Goal: Task Accomplishment & Management: Use online tool/utility

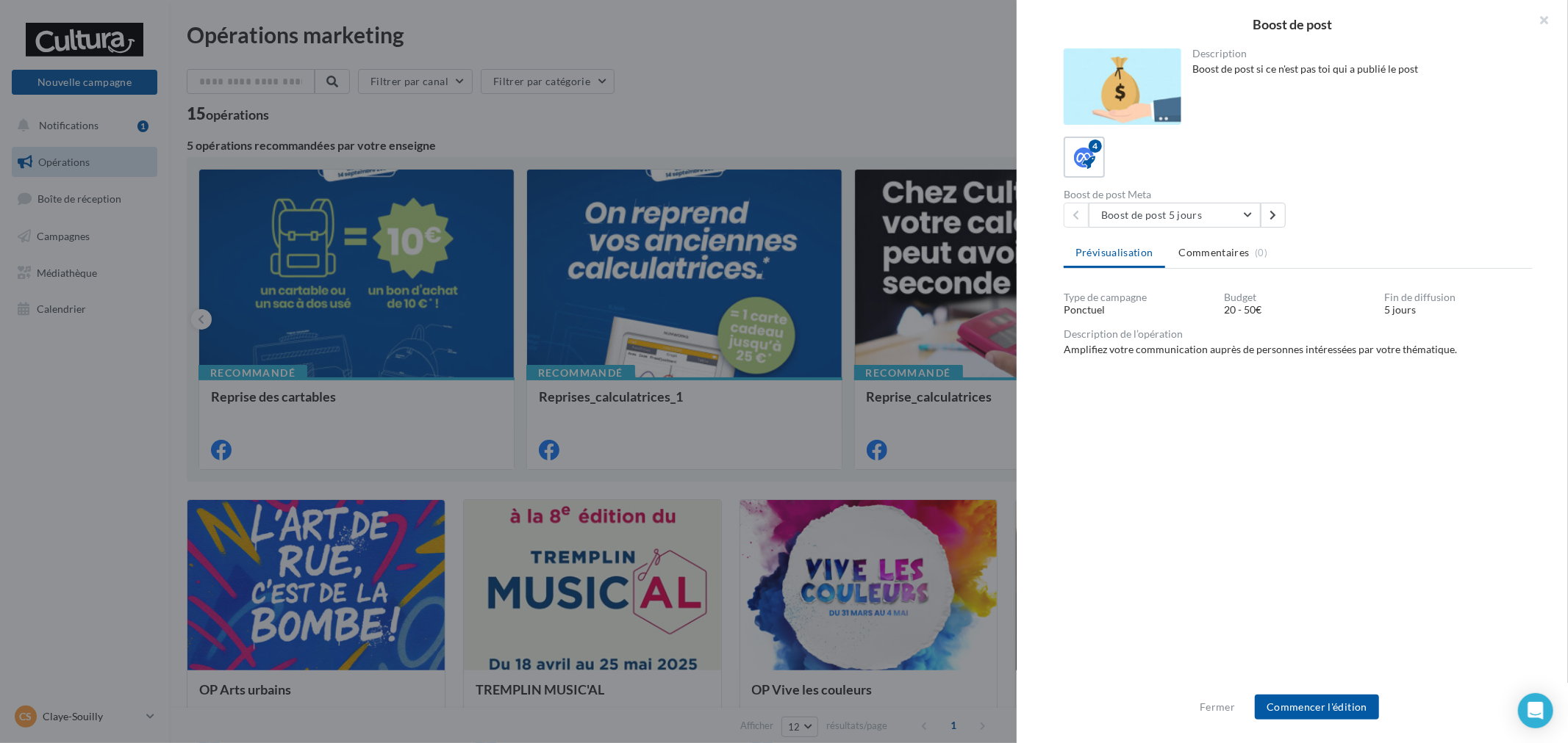
click at [1313, 721] on div "Fermer Commencer l'édition" at bounding box center [1292, 713] width 552 height 61
click at [1319, 715] on button "Commencer l'édition" at bounding box center [1317, 708] width 124 height 25
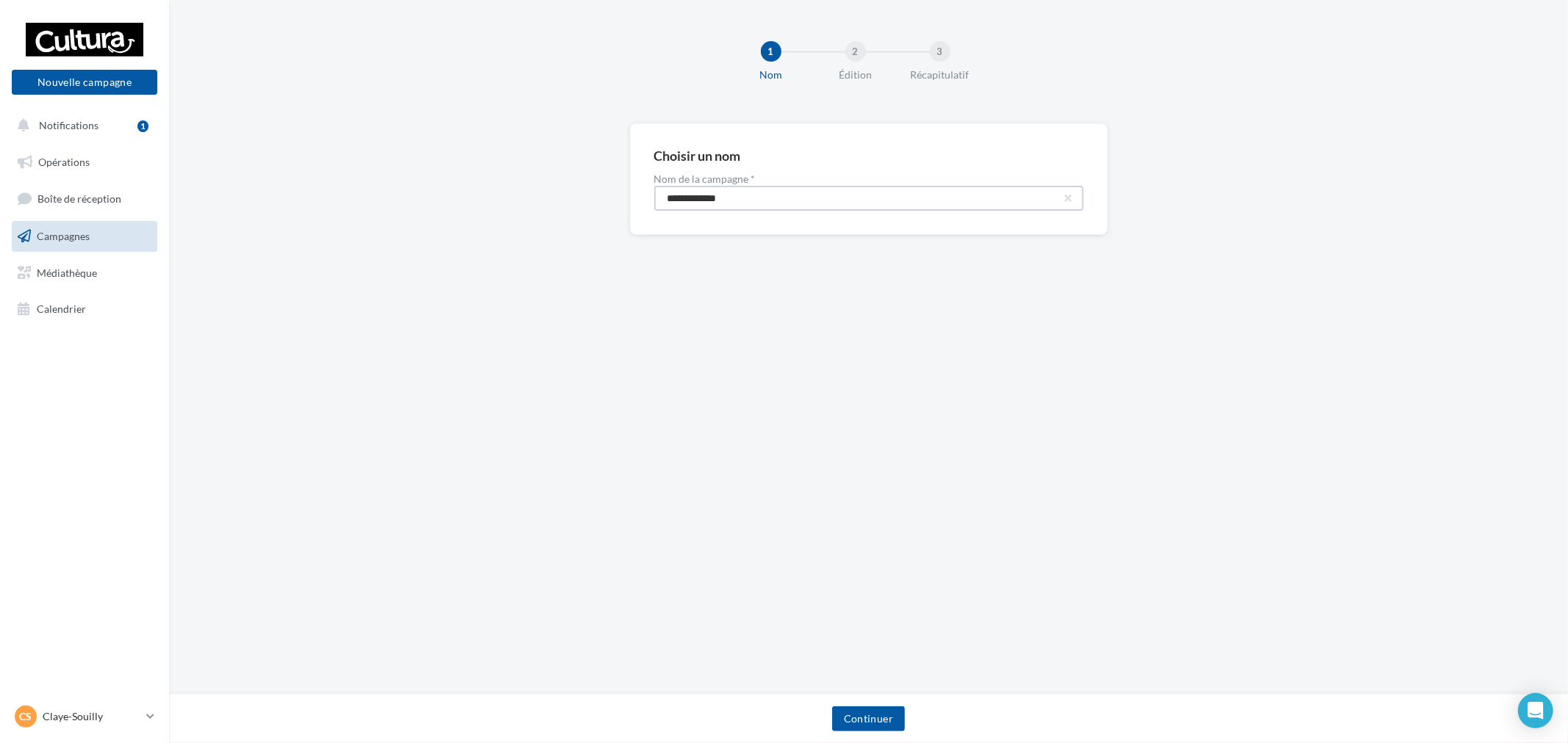
drag, startPoint x: 758, startPoint y: 181, endPoint x: 504, endPoint y: 140, distance: 257.3
click at [519, 141] on div "**********" at bounding box center [869, 203] width 1399 height 159
paste input "****"
type input "**********"
click at [870, 709] on button "Continuer" at bounding box center [869, 719] width 72 height 25
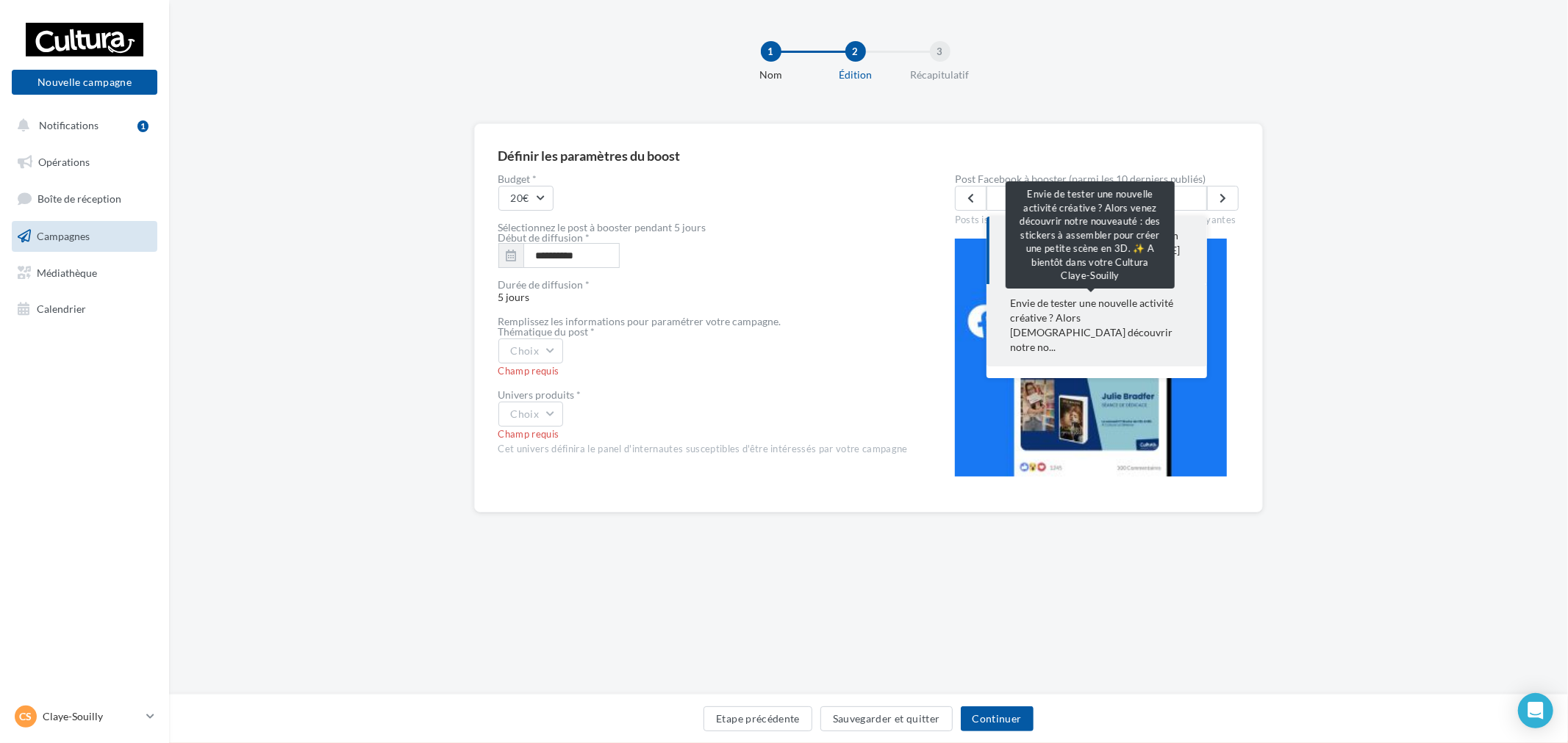
click at [1107, 328] on span "Envie de tester une nouvelle activité créative ? Alors venez découvrir notre no…" at bounding box center [1097, 326] width 173 height 59
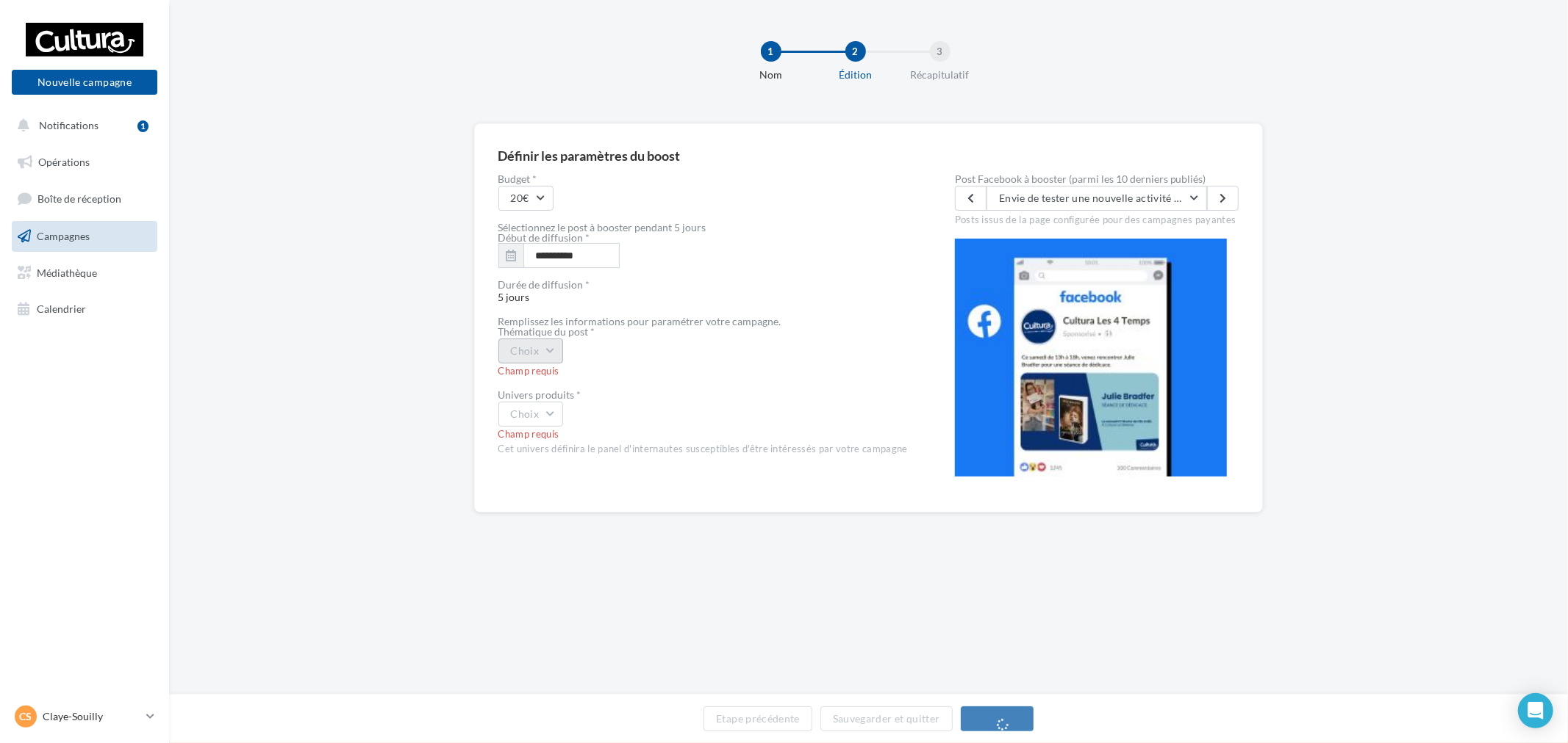
click at [540, 352] on button "Choix" at bounding box center [530, 351] width 65 height 25
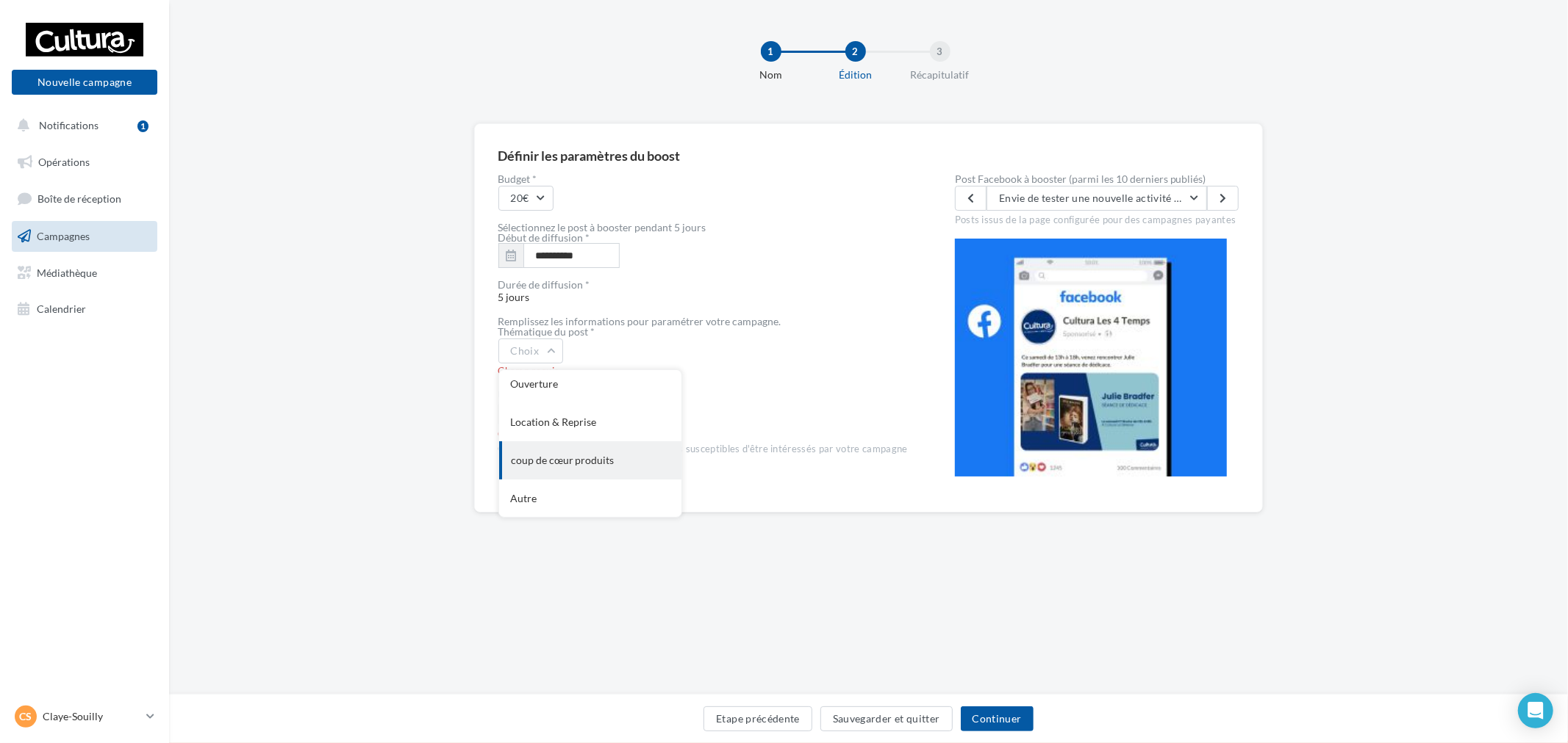
click at [613, 469] on div "coup de cœur produits" at bounding box center [590, 460] width 183 height 39
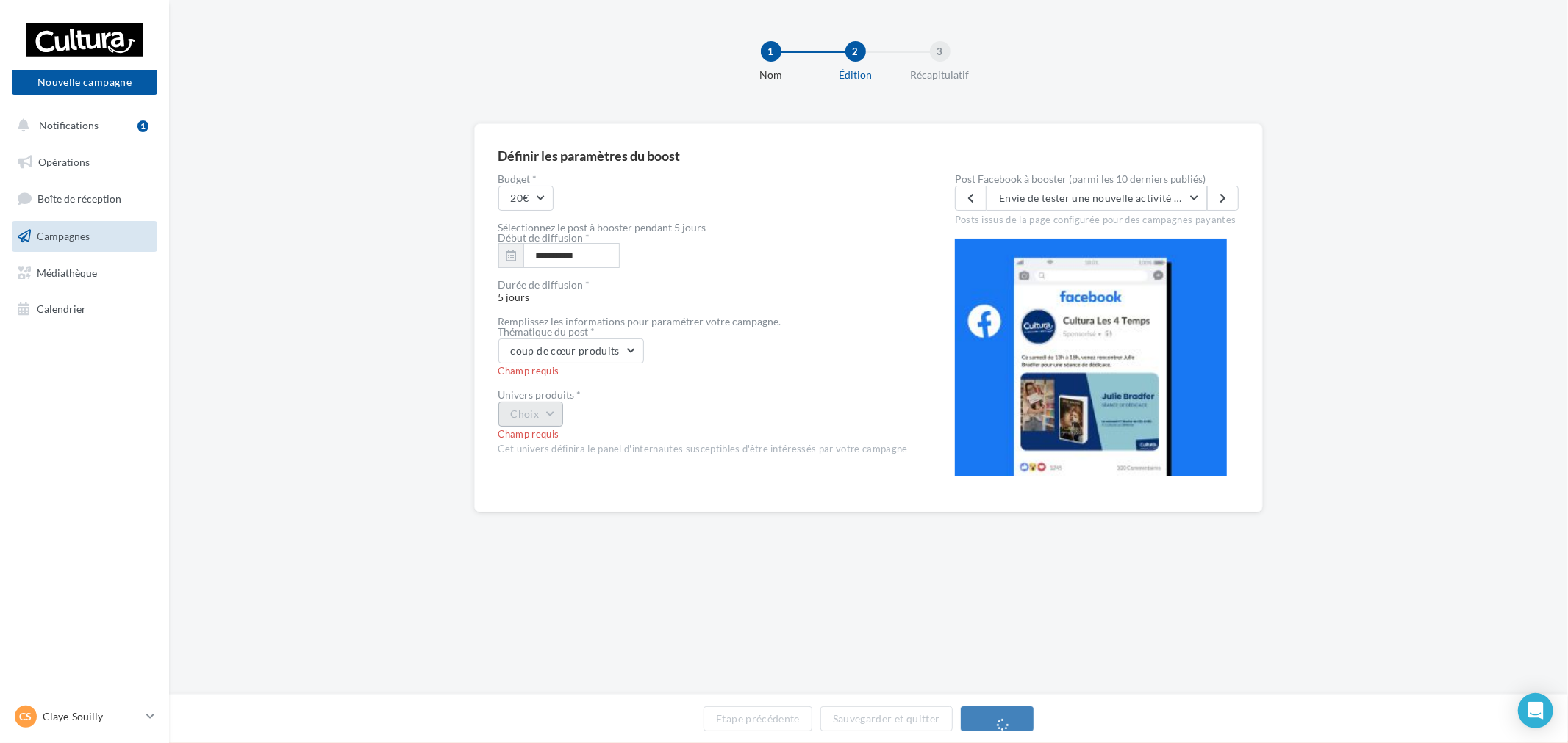
click at [522, 412] on button "Choix" at bounding box center [530, 414] width 65 height 25
click at [612, 436] on div "Loisirs créatifs" at bounding box center [590, 432] width 183 height 39
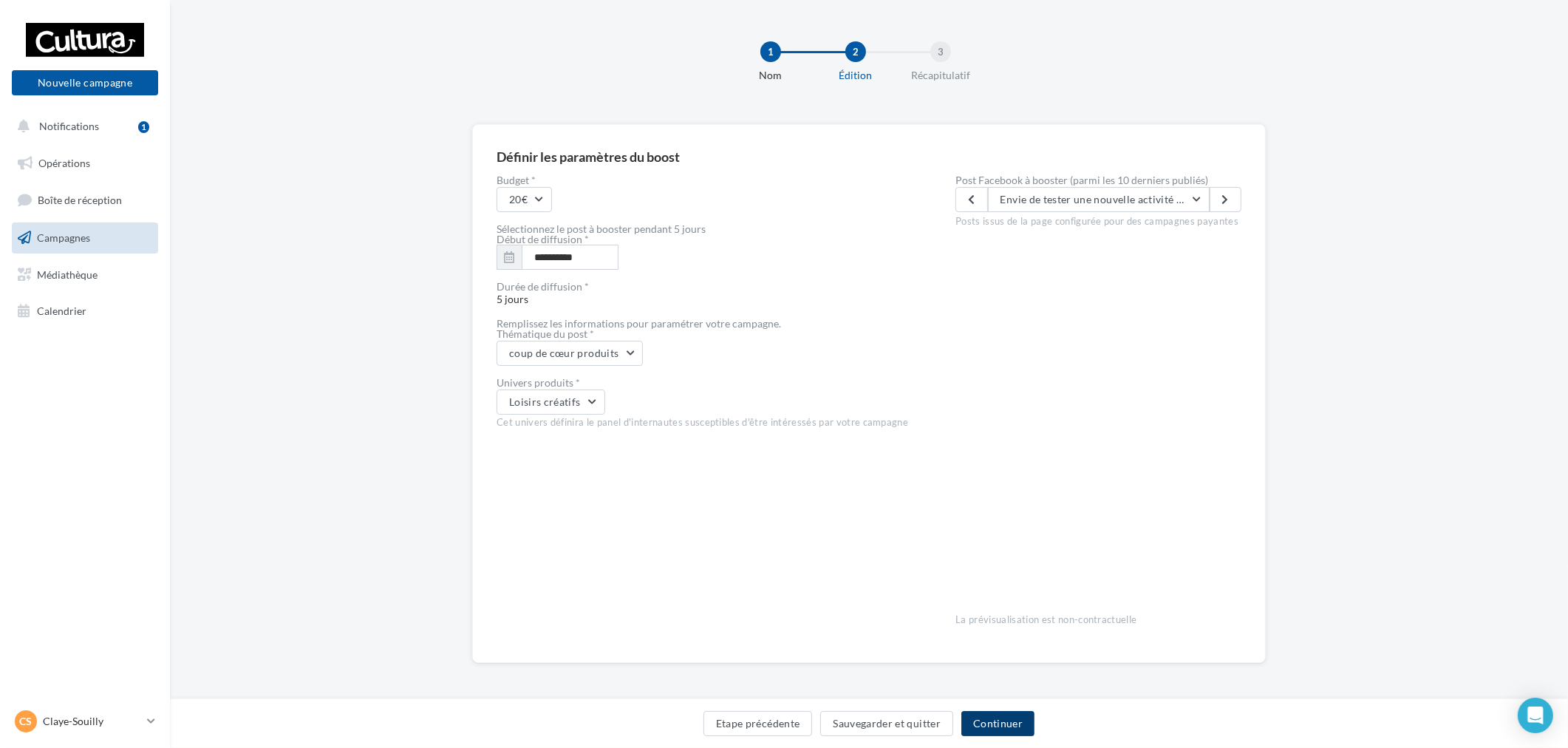
click at [1006, 734] on button "Continuer" at bounding box center [998, 724] width 73 height 25
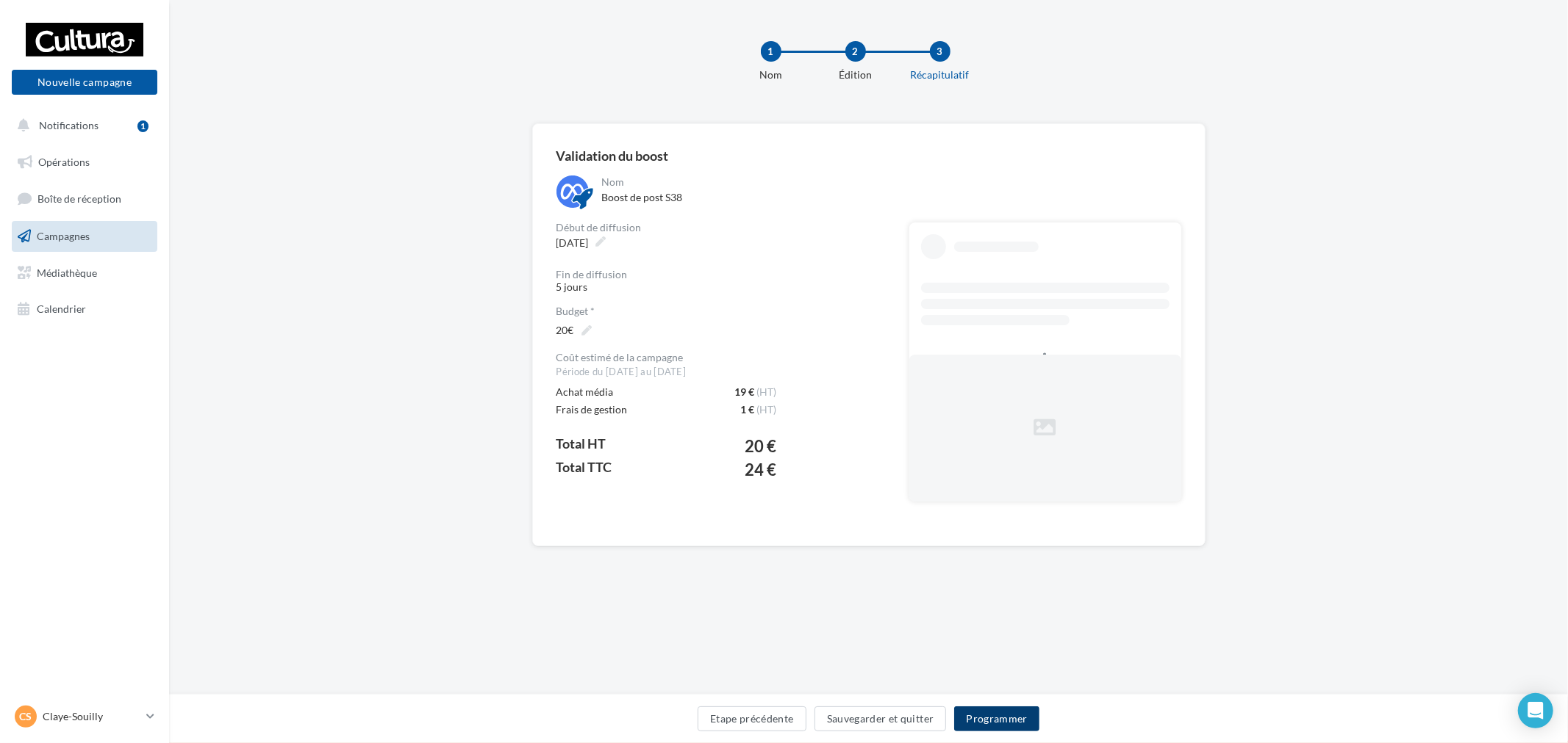
click at [1009, 717] on button "Programmer" at bounding box center [997, 719] width 85 height 25
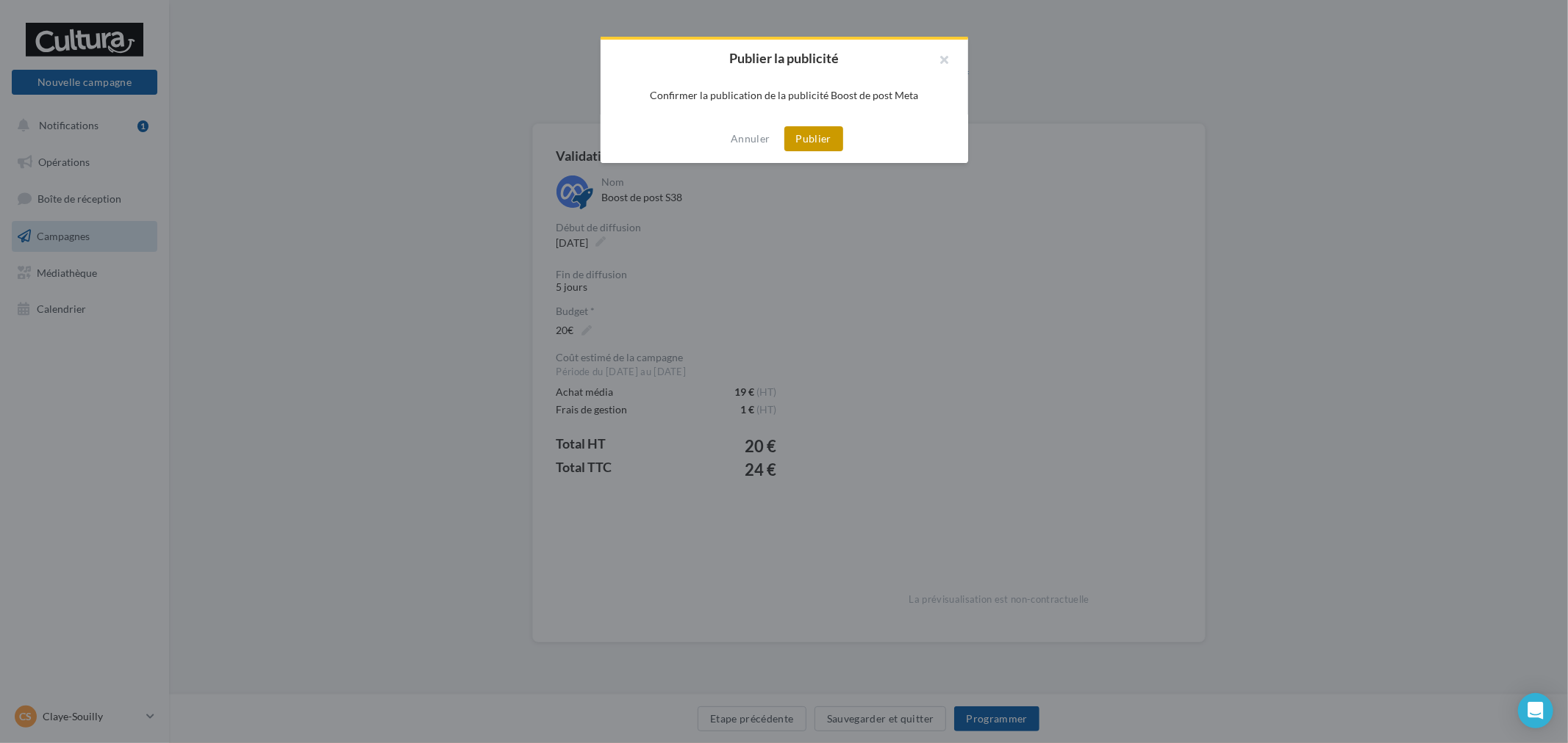
click at [810, 143] on button "Publier" at bounding box center [814, 139] width 59 height 25
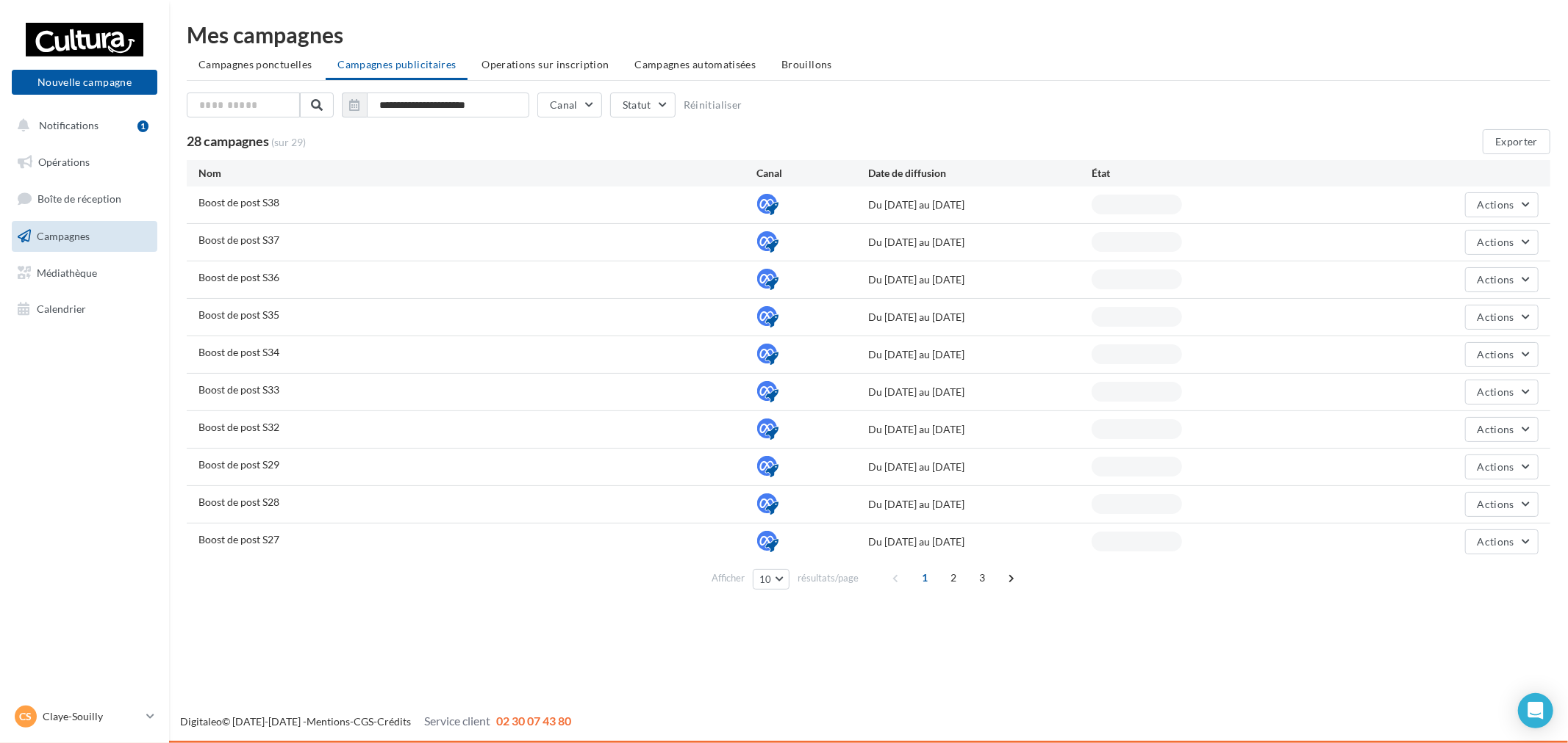
click at [104, 710] on p "Claye-Souilly" at bounding box center [91, 716] width 98 height 15
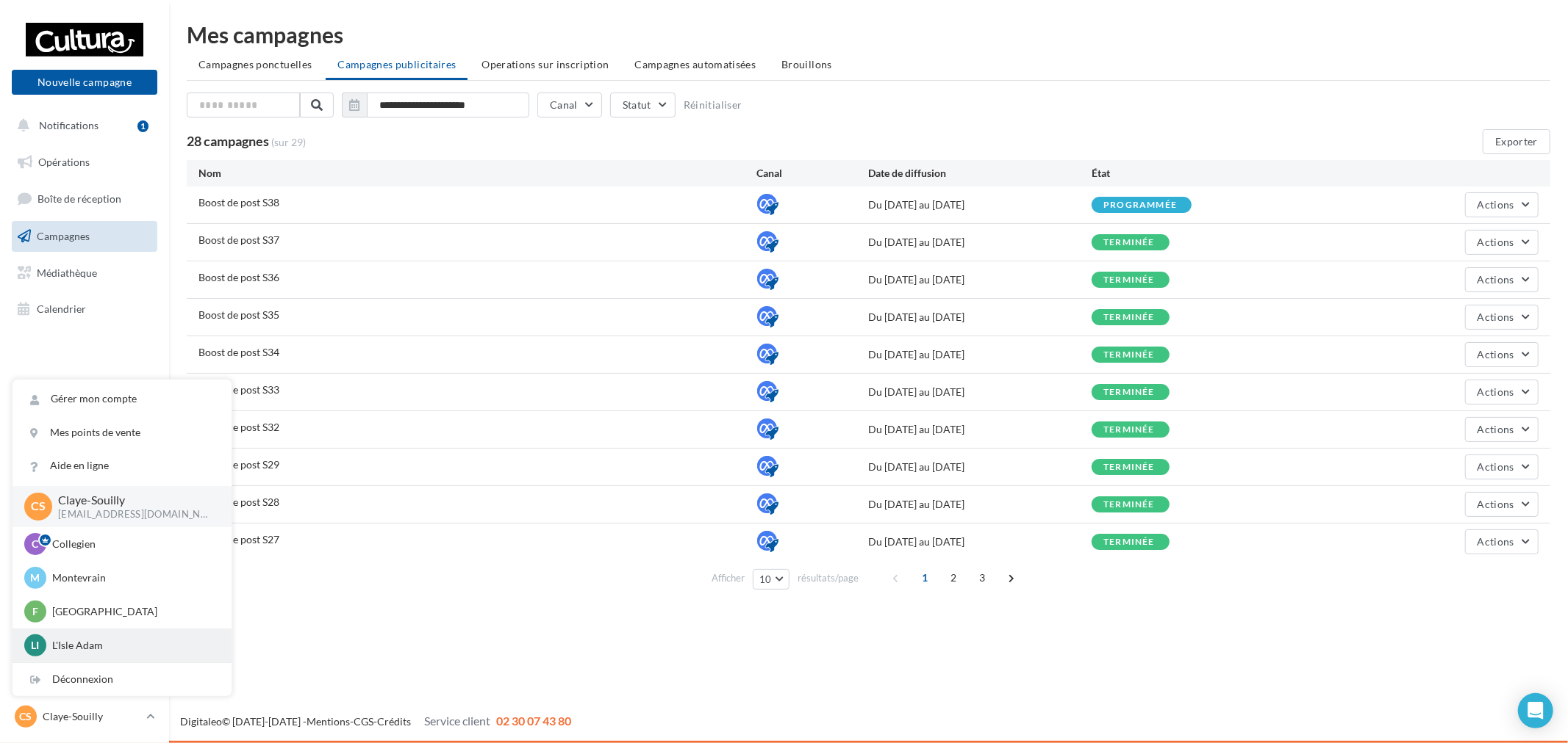
click at [108, 639] on p "L'Isle Adam" at bounding box center [133, 646] width 162 height 15
